Goal: Information Seeking & Learning: Find specific fact

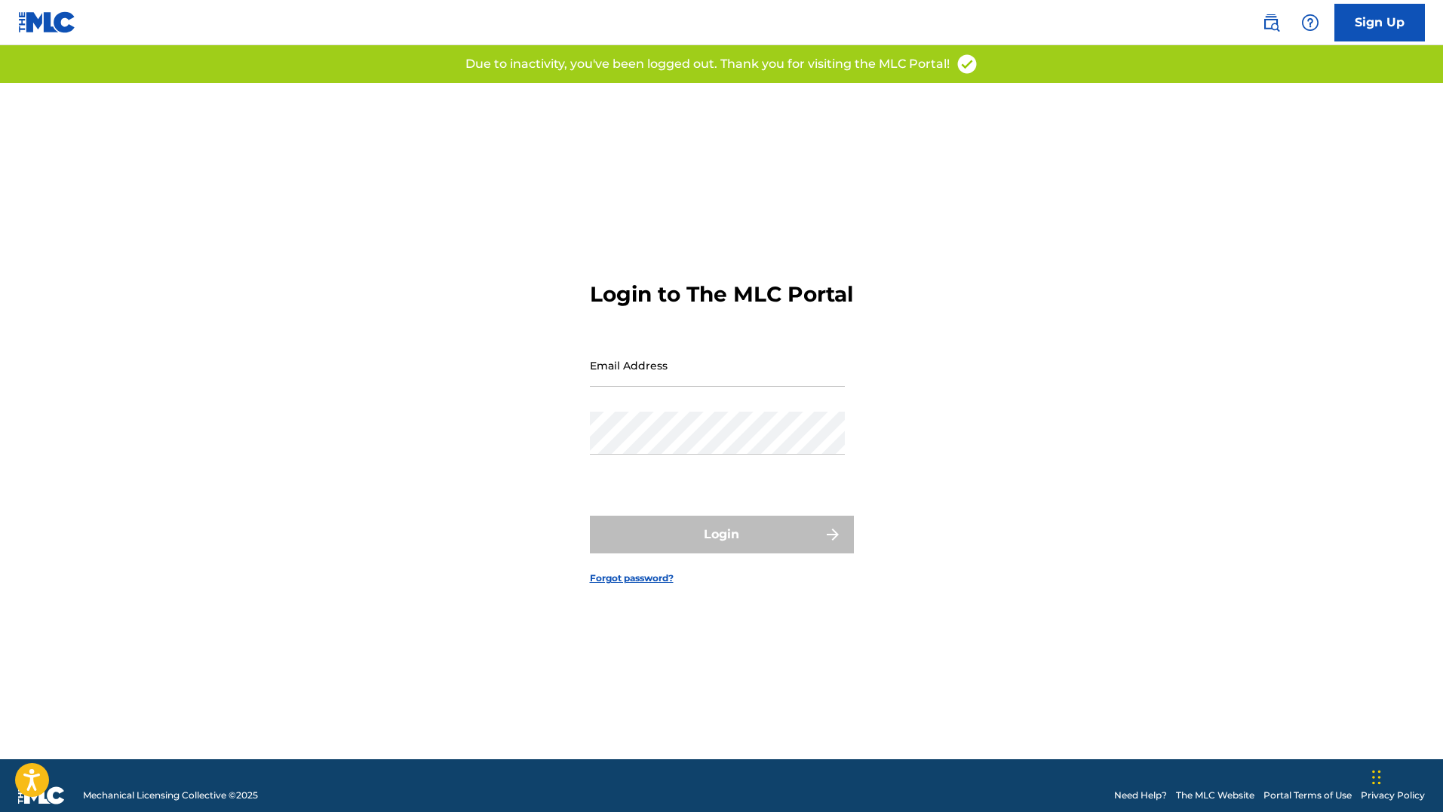
click at [1262, 25] on img at bounding box center [1271, 23] width 18 height 18
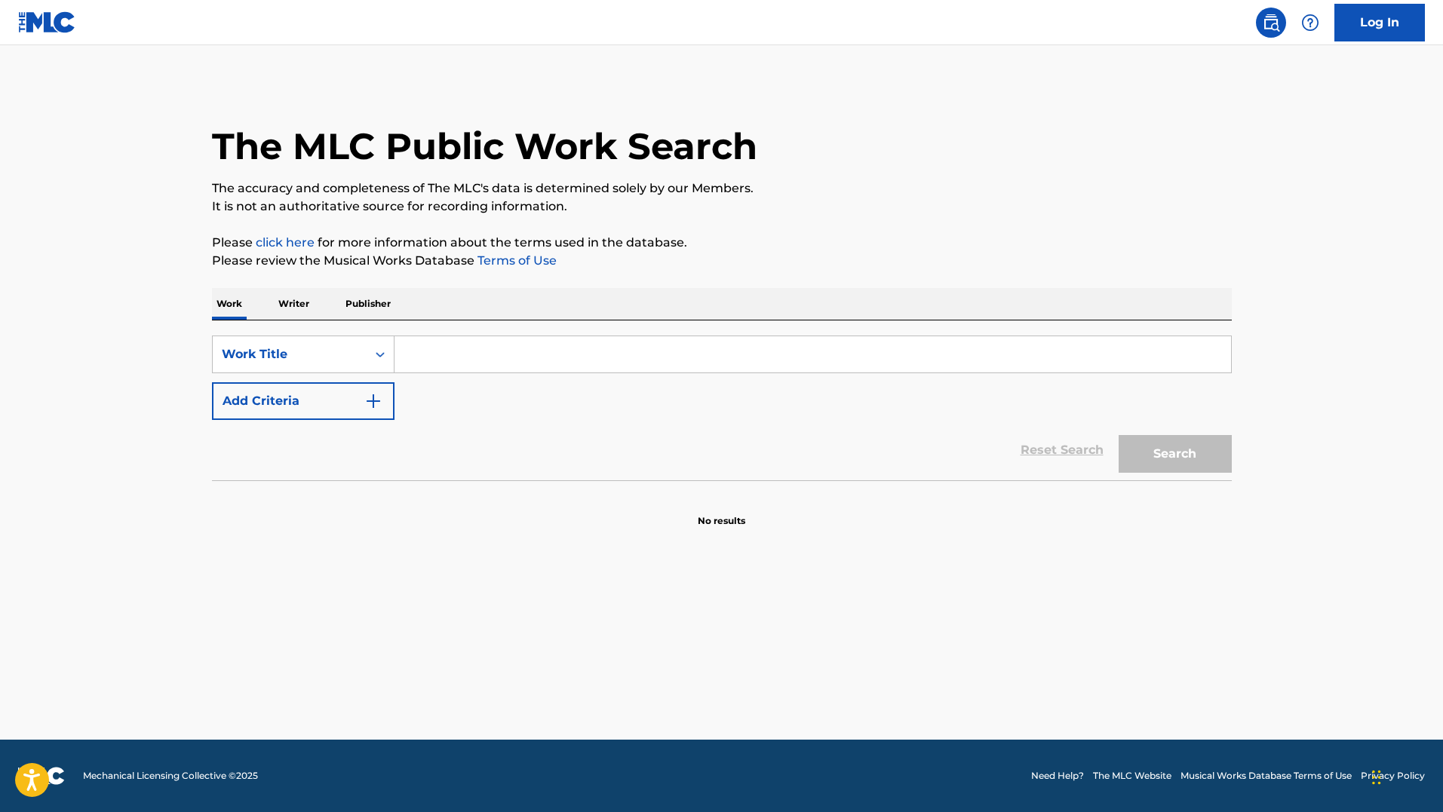
drag, startPoint x: 535, startPoint y: 351, endPoint x: 275, endPoint y: 327, distance: 261.2
click at [535, 350] on input "Search Form" at bounding box center [812, 354] width 836 height 36
drag, startPoint x: 287, startPoint y: 360, endPoint x: 319, endPoint y: 412, distance: 61.3
click at [287, 359] on div "Work Title" at bounding box center [290, 354] width 136 height 18
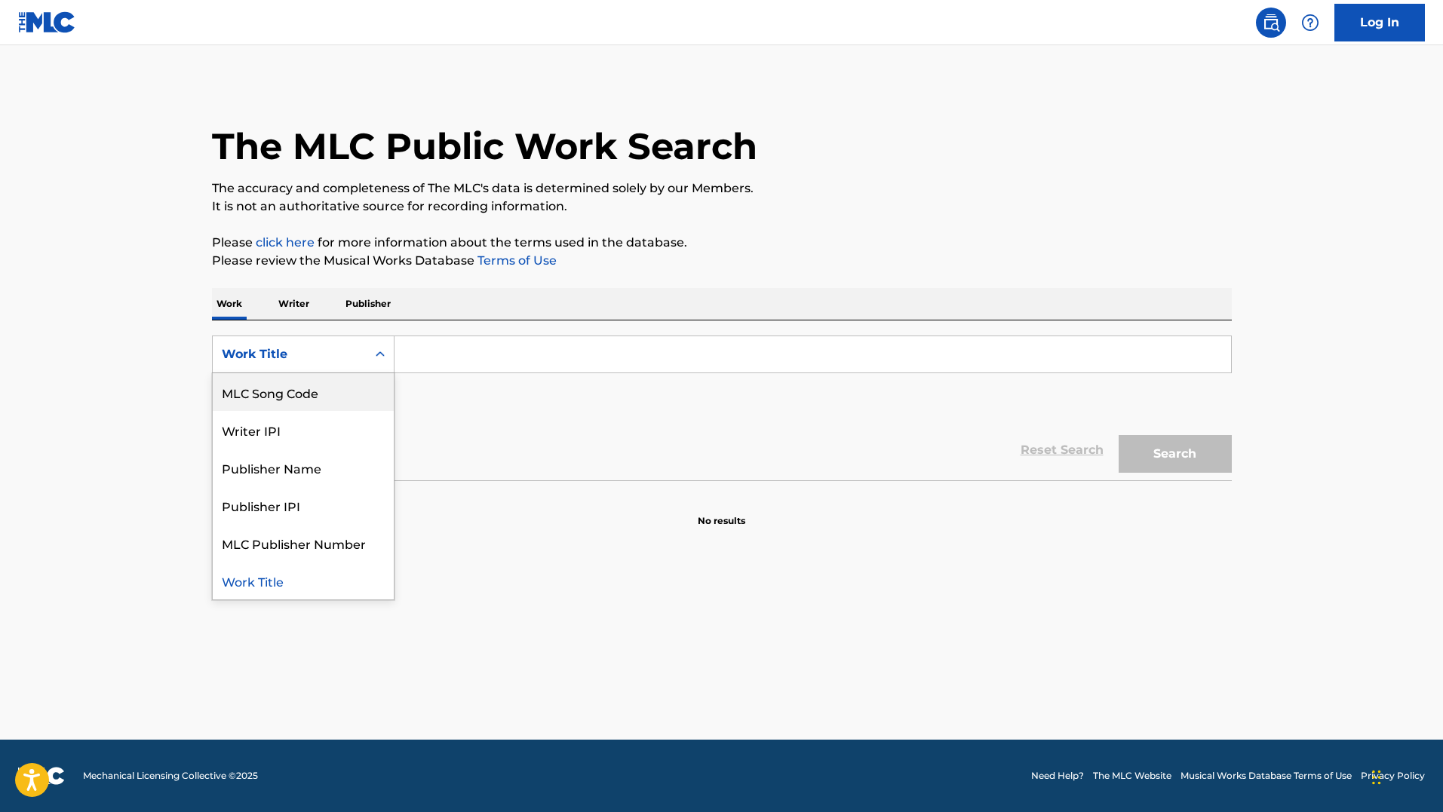
click at [305, 400] on div "MLC Song Code" at bounding box center [303, 392] width 181 height 38
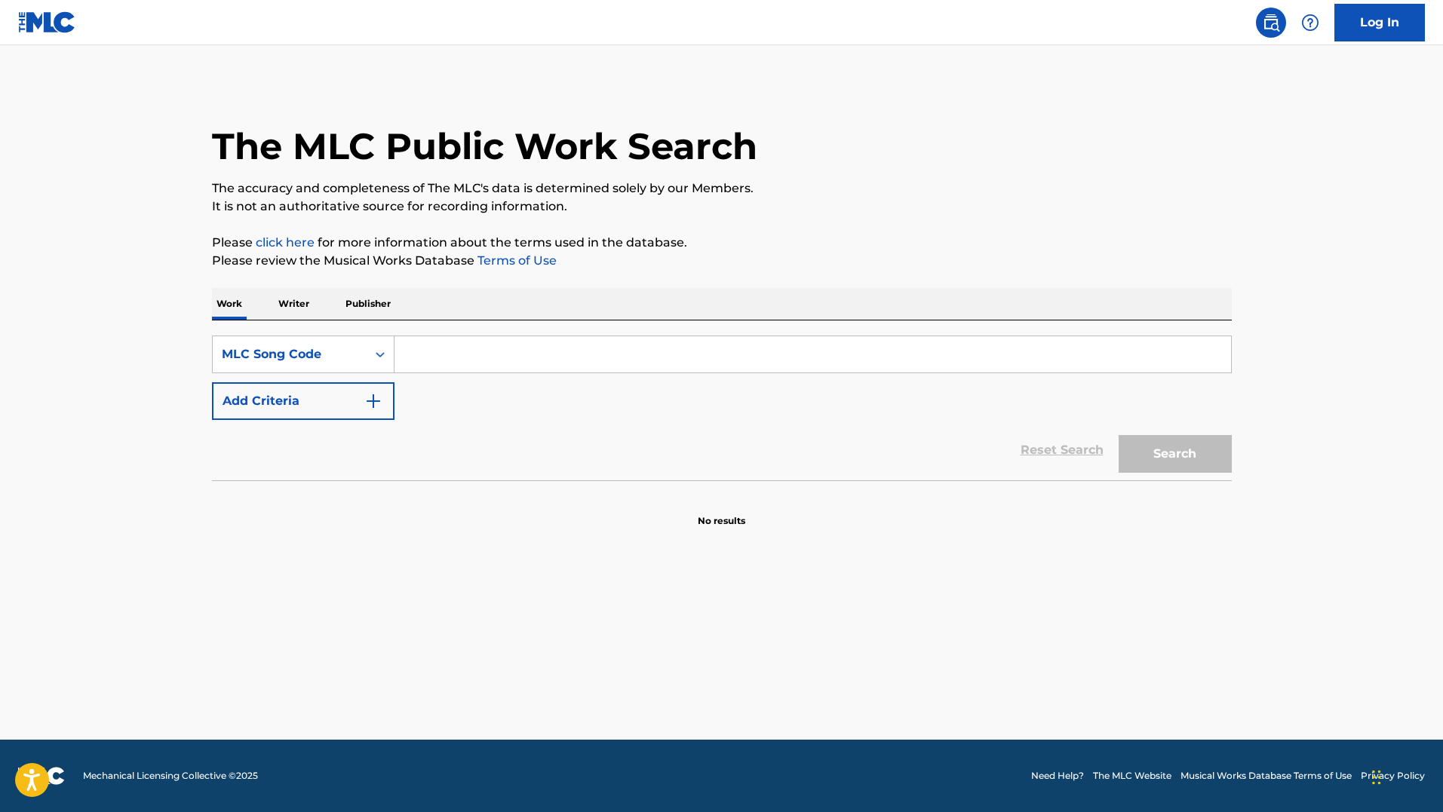
click at [463, 357] on input "Search Form" at bounding box center [812, 354] width 836 height 36
type input "DQ30WC"
click at [1118, 435] on button "Search" at bounding box center [1174, 454] width 113 height 38
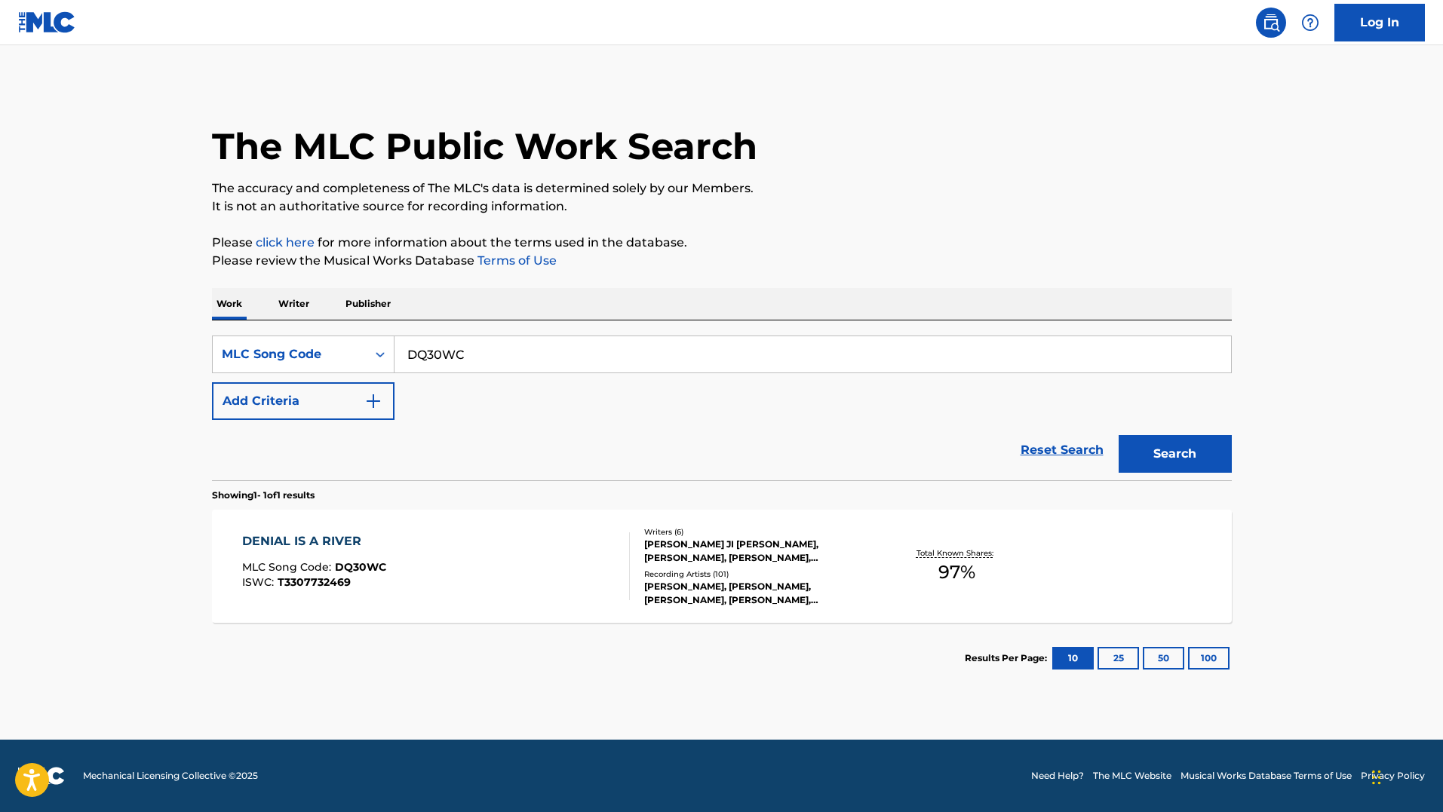
click at [426, 538] on div "DENIAL IS A RIVER MLC Song Code : DQ30WC ISWC : T3307732469" at bounding box center [436, 566] width 388 height 68
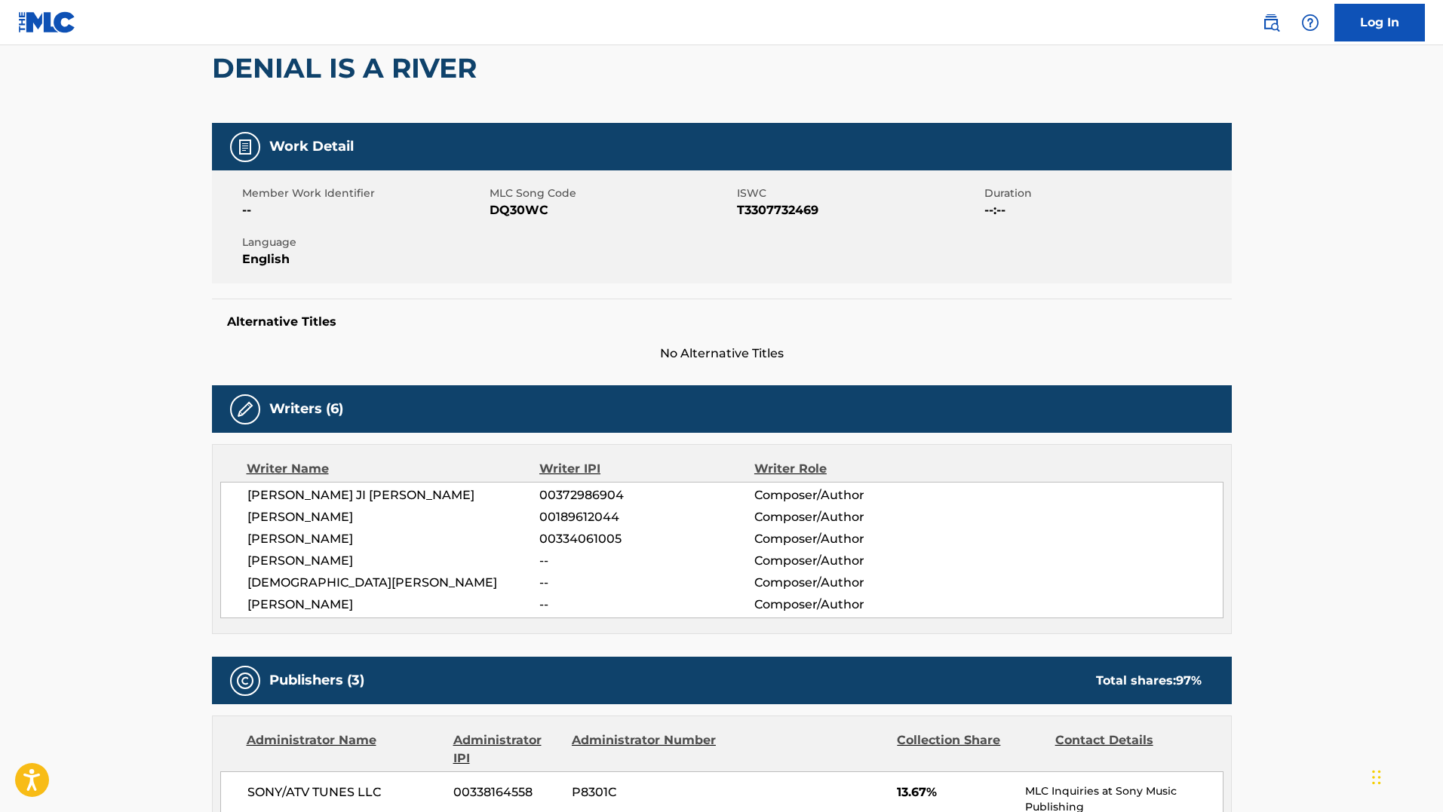
scroll to position [75, 0]
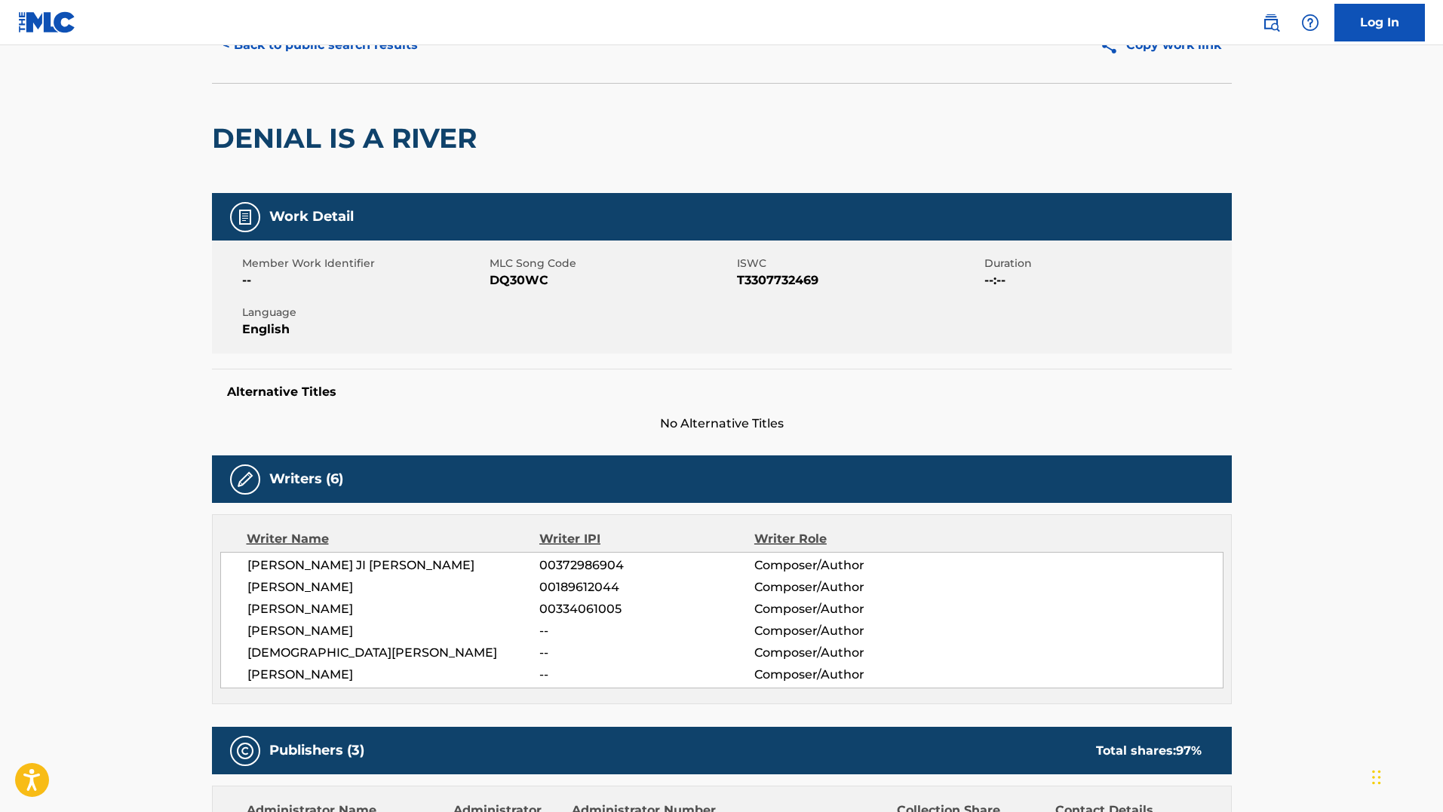
click at [515, 290] on div "Member Work Identifier -- MLC Song Code DQ30WC ISWC T3307732469 Duration --:-- …" at bounding box center [722, 297] width 1020 height 113
click at [520, 283] on span "DQ30WC" at bounding box center [611, 280] width 244 height 18
copy span "DQ30WC"
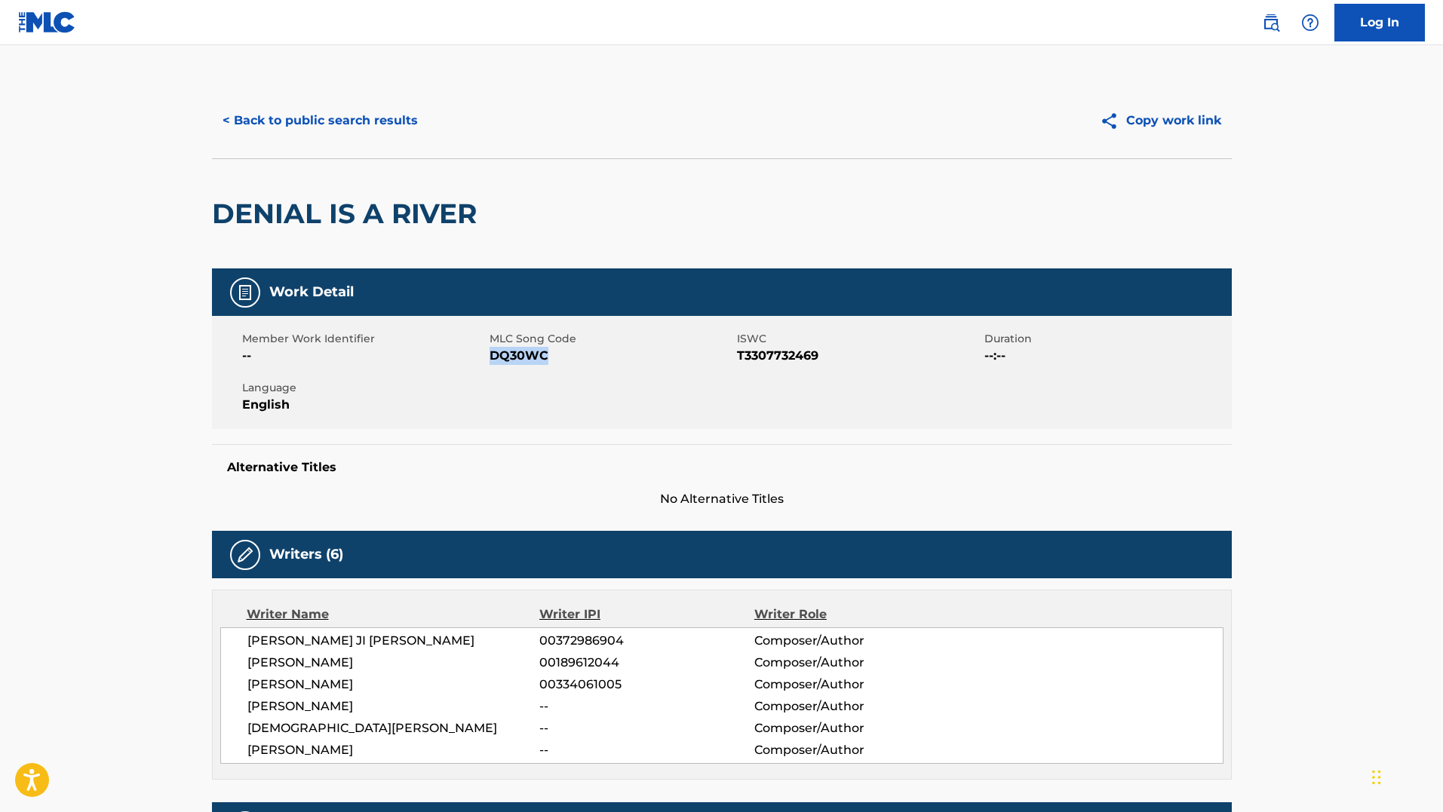
click at [318, 123] on button "< Back to public search results" at bounding box center [320, 121] width 216 height 38
